Goal: Subscribe to service/newsletter

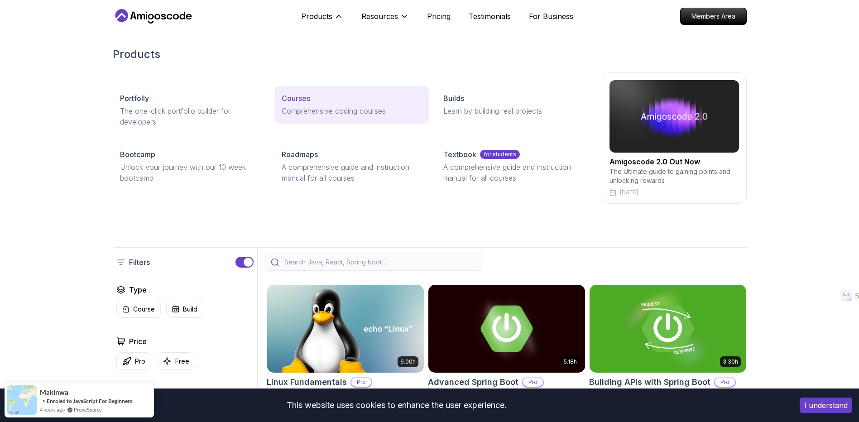
click at [307, 102] on p "Courses" at bounding box center [296, 98] width 29 height 11
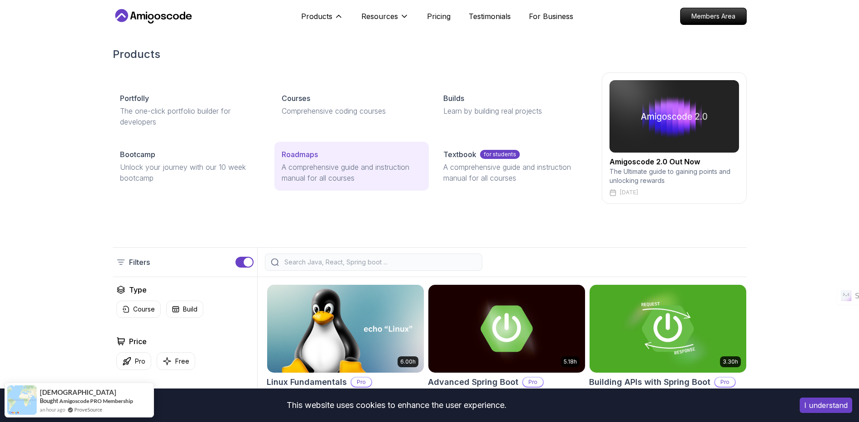
click at [311, 161] on link "Roadmaps A comprehensive guide and instruction manual for all courses" at bounding box center [351, 166] width 154 height 49
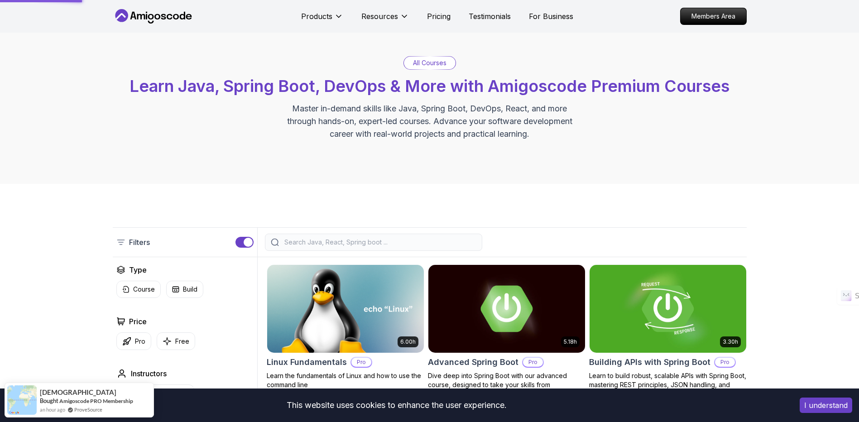
scroll to position [21, 0]
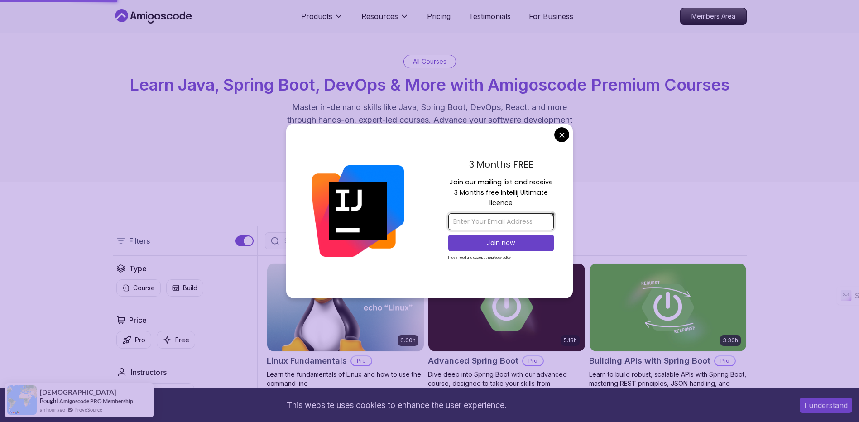
click at [507, 219] on input "email" at bounding box center [501, 221] width 106 height 17
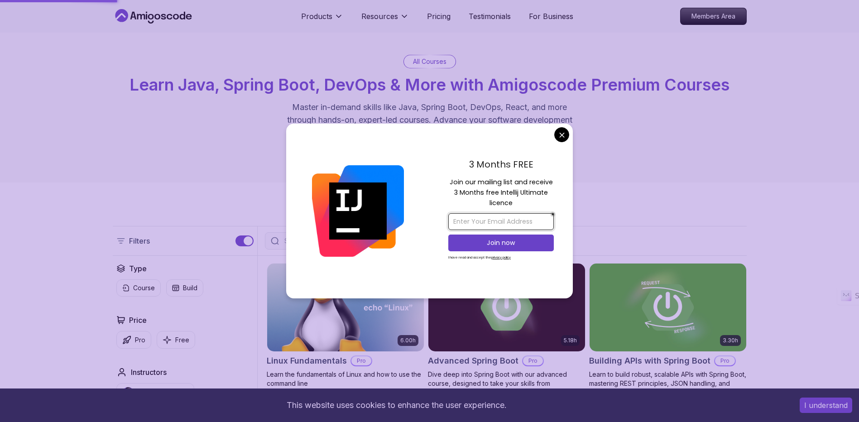
click at [507, 219] on input "email" at bounding box center [501, 221] width 106 height 17
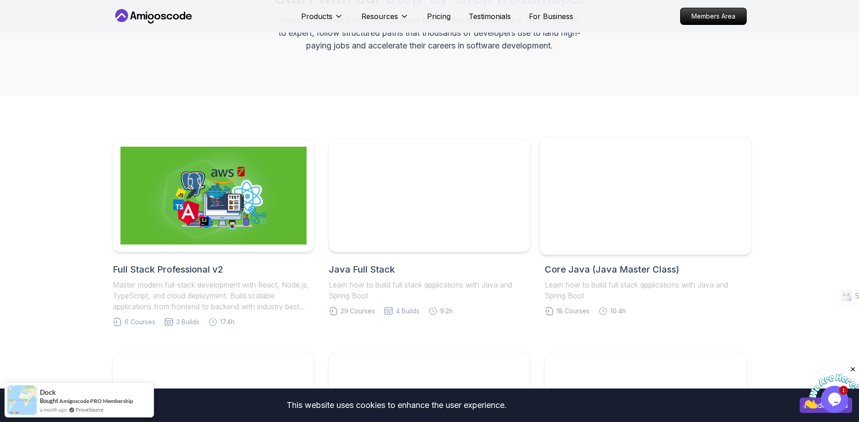
click at [601, 208] on div at bounding box center [646, 195] width 212 height 119
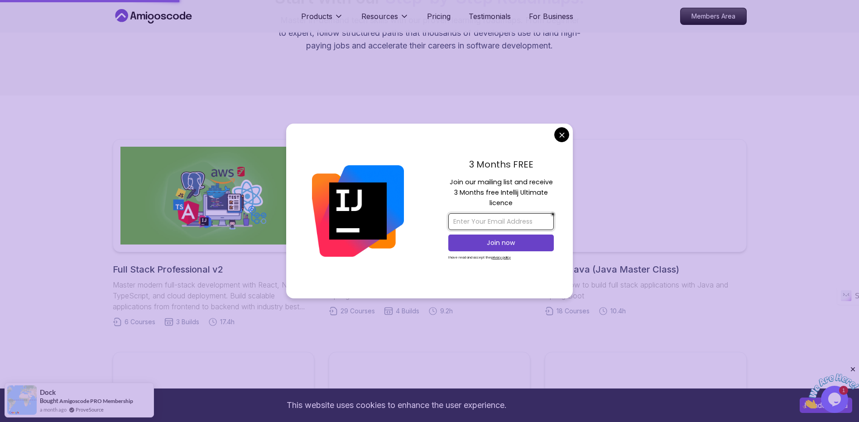
click at [515, 225] on input "email" at bounding box center [501, 221] width 106 height 17
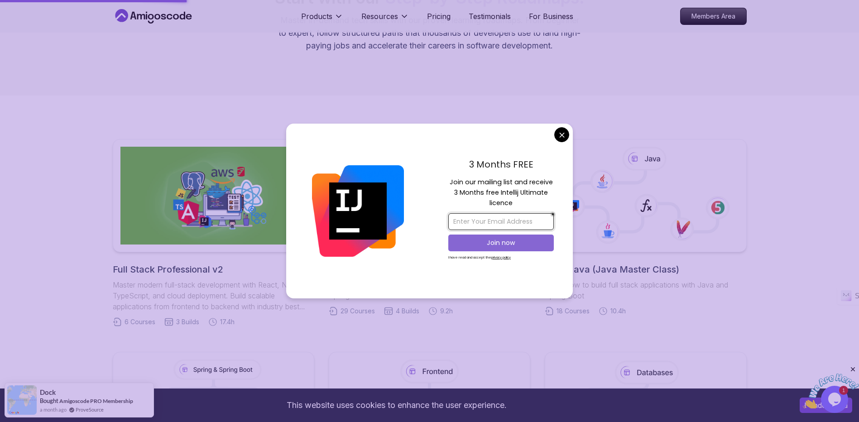
type input "[EMAIL_ADDRESS][DOMAIN_NAME]"
click at [495, 239] on p "Join now" at bounding box center [501, 242] width 86 height 9
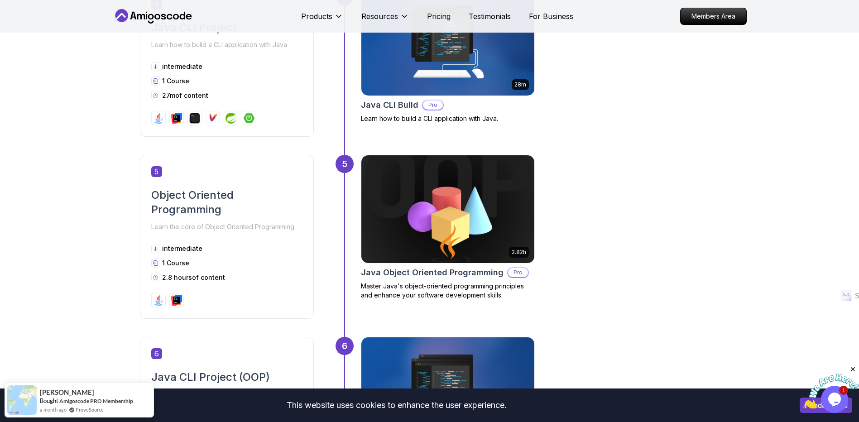
scroll to position [996, 0]
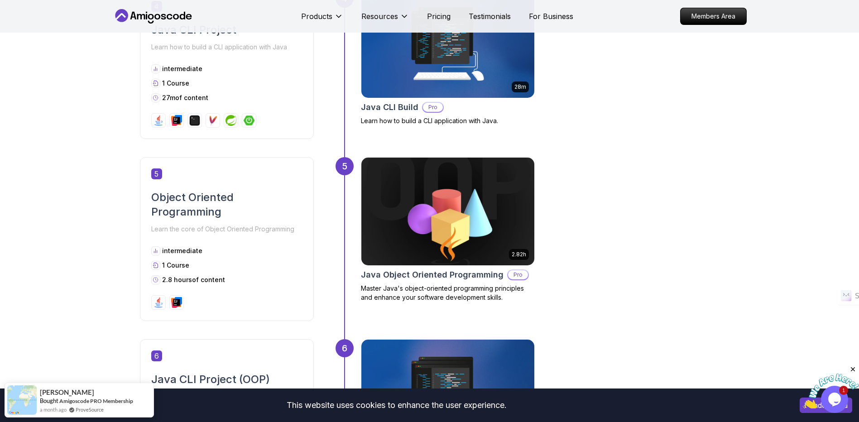
click at [496, 244] on img at bounding box center [448, 211] width 182 height 113
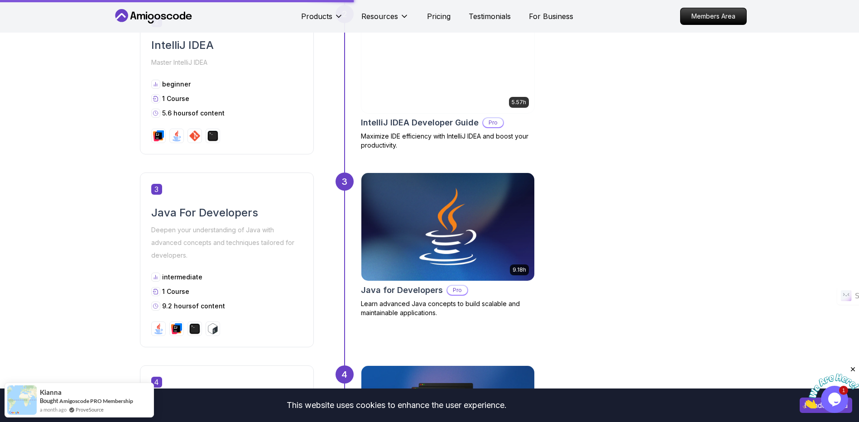
scroll to position [546, 0]
